Goal: Task Accomplishment & Management: Use online tool/utility

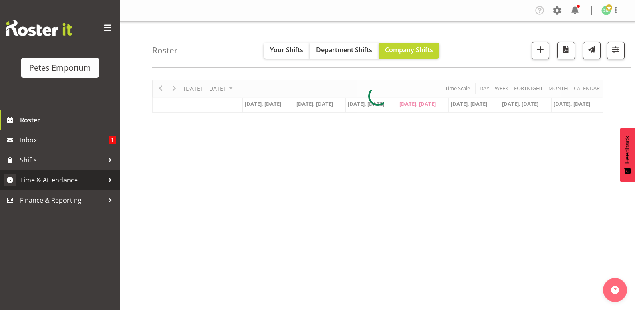
click at [77, 179] on span "Time & Attendance" at bounding box center [62, 180] width 84 height 12
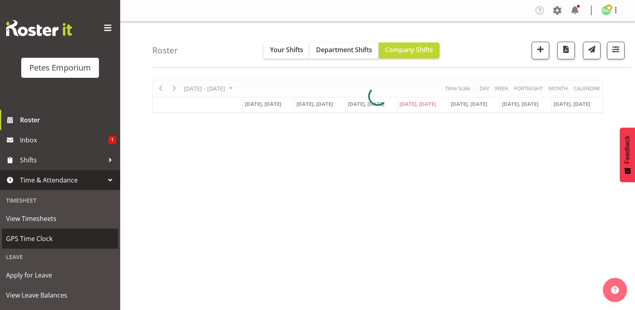
click at [52, 239] on span "GPS Time Clock" at bounding box center [60, 239] width 108 height 12
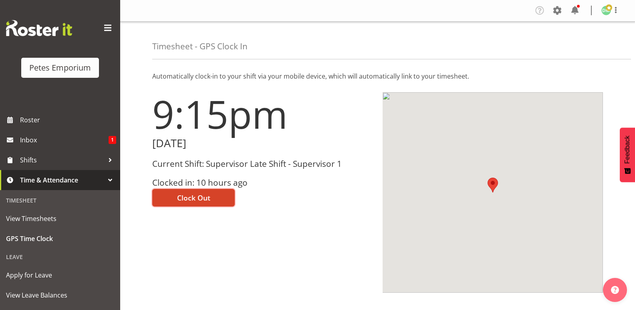
click at [214, 194] on button "Clock Out" at bounding box center [193, 198] width 83 height 18
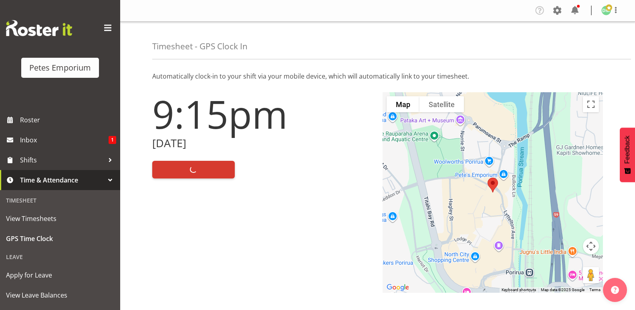
click at [609, 13] on img at bounding box center [607, 11] width 10 height 10
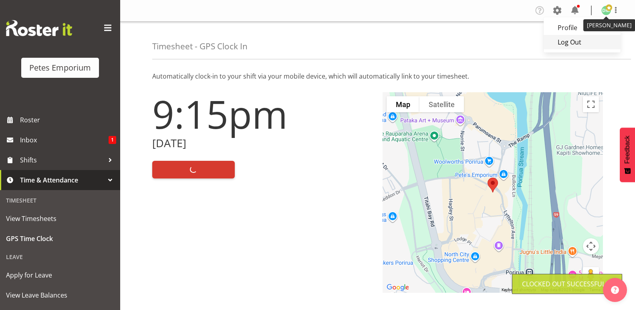
click at [572, 41] on link "Log Out" at bounding box center [582, 42] width 77 height 14
